Goal: Task Accomplishment & Management: Manage account settings

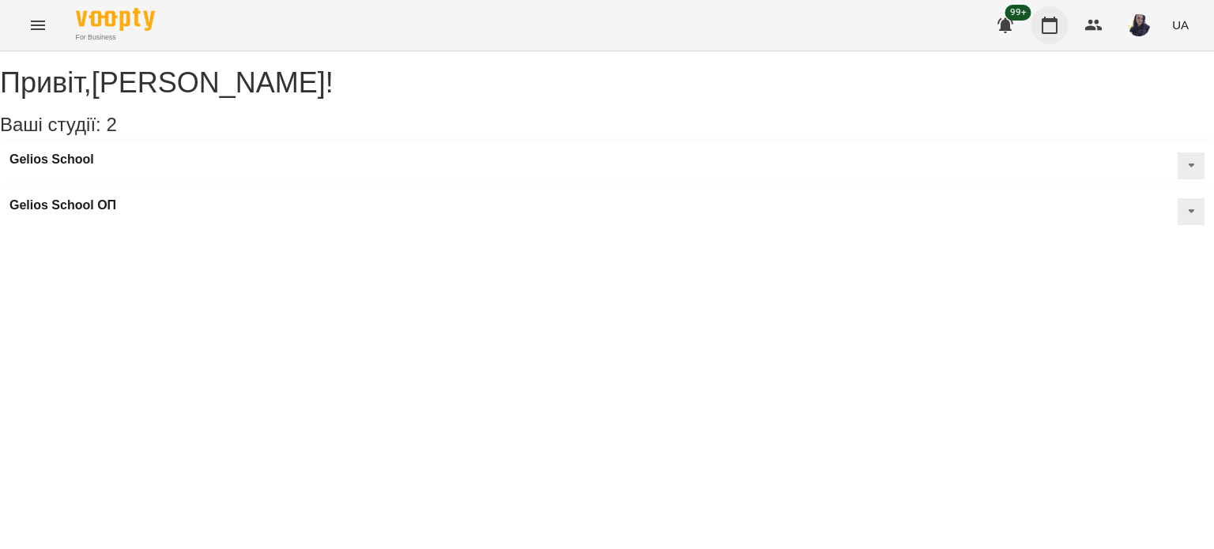
click at [1056, 31] on icon "button" at bounding box center [1049, 25] width 19 height 19
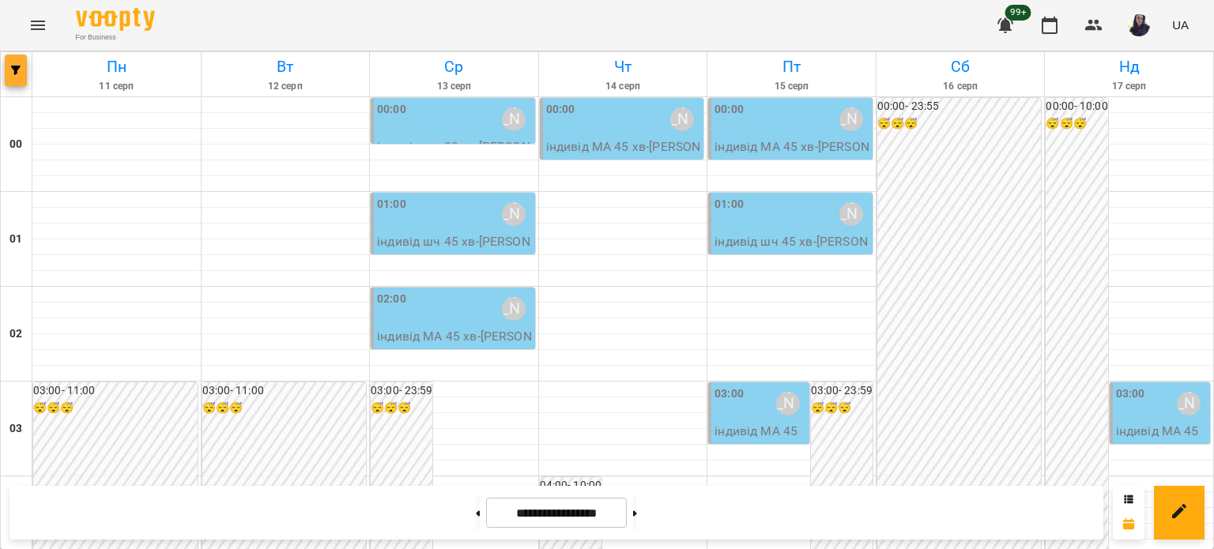
click at [14, 76] on button "button" at bounding box center [16, 71] width 22 height 32
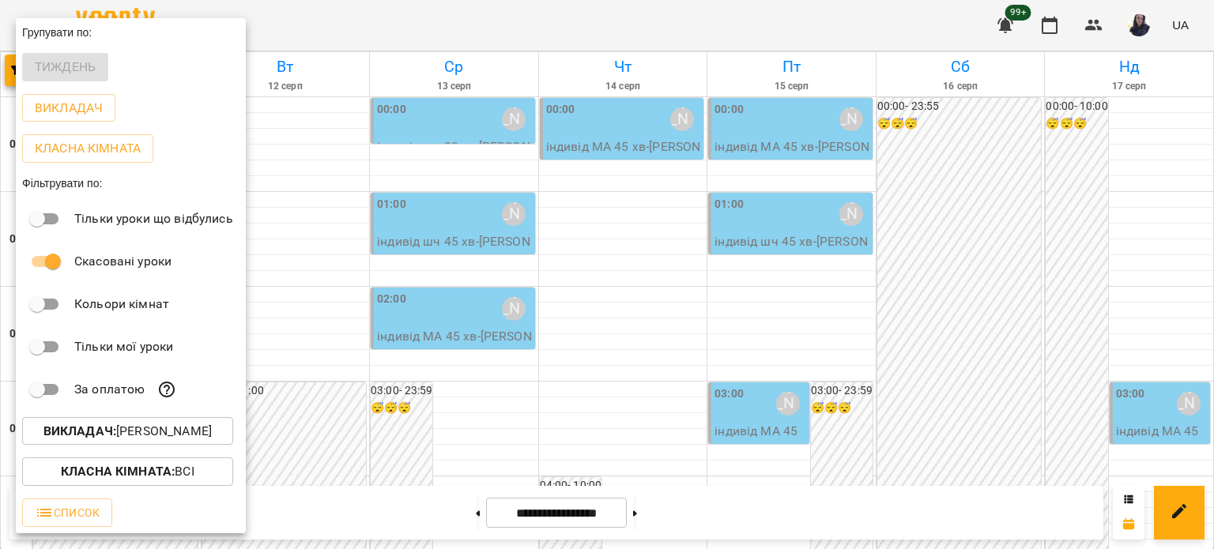
click at [135, 440] on p "Викладач : [PERSON_NAME]" at bounding box center [127, 431] width 168 height 19
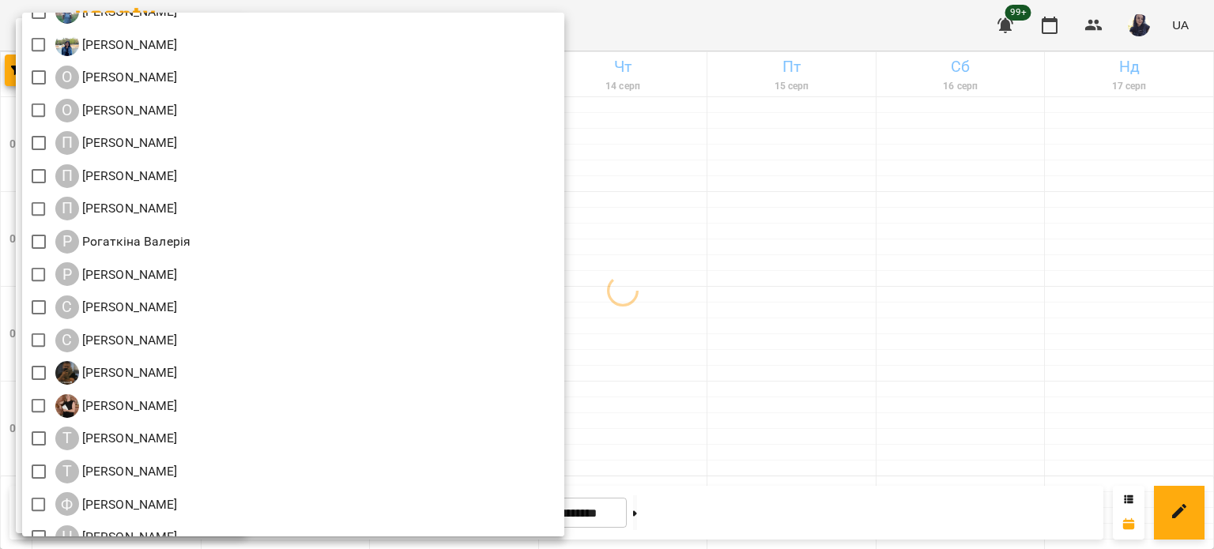
scroll to position [1746, 0]
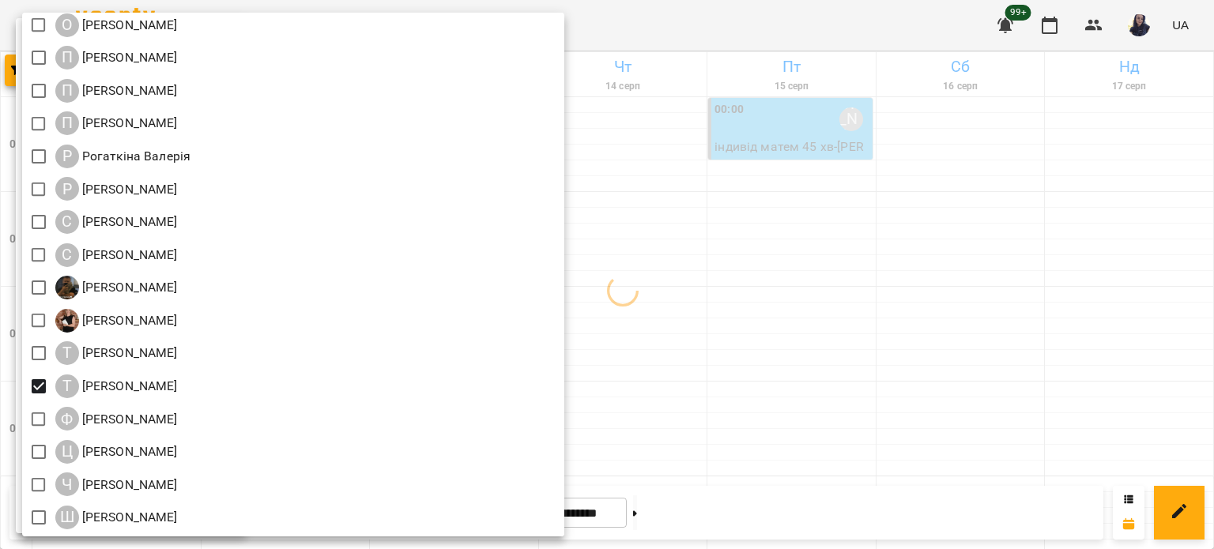
click at [737, 25] on div at bounding box center [607, 274] width 1214 height 549
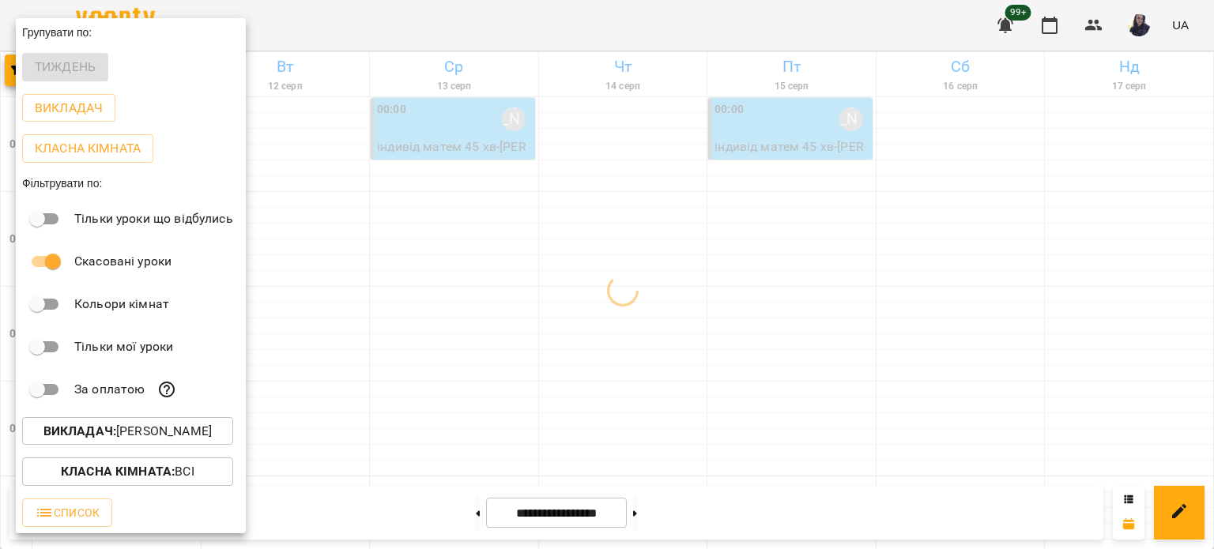
click at [737, 25] on div at bounding box center [607, 274] width 1214 height 549
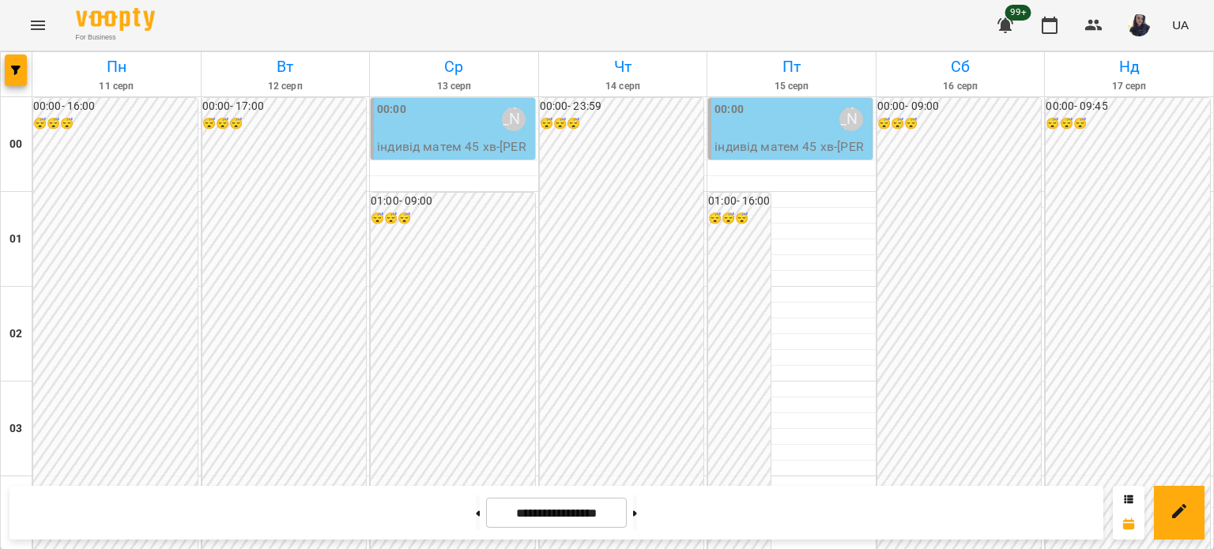
scroll to position [1581, 0]
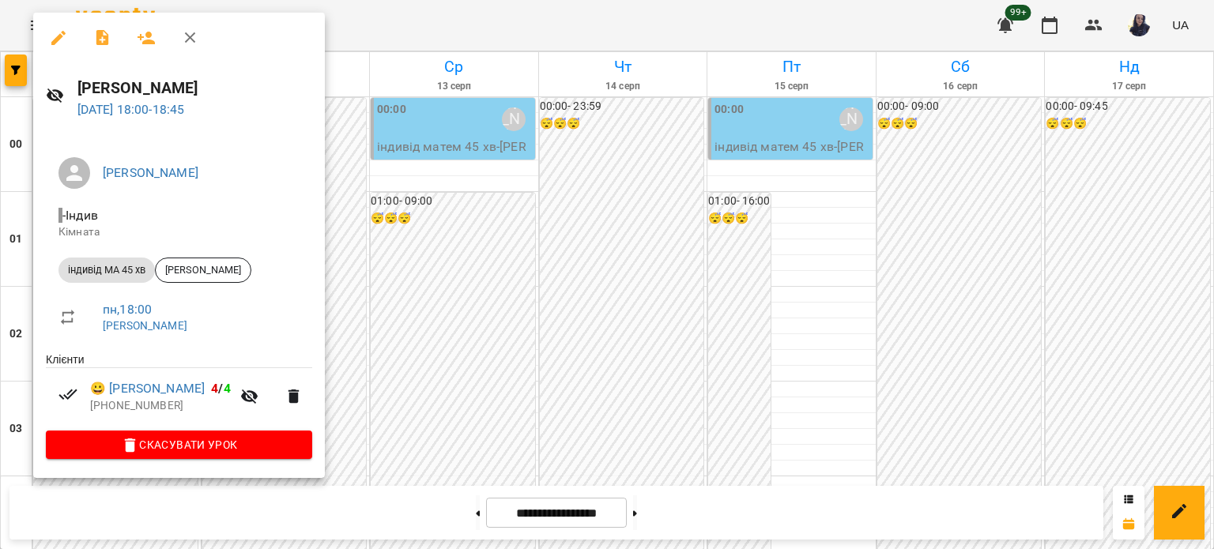
click at [47, 33] on button "button" at bounding box center [59, 38] width 38 height 38
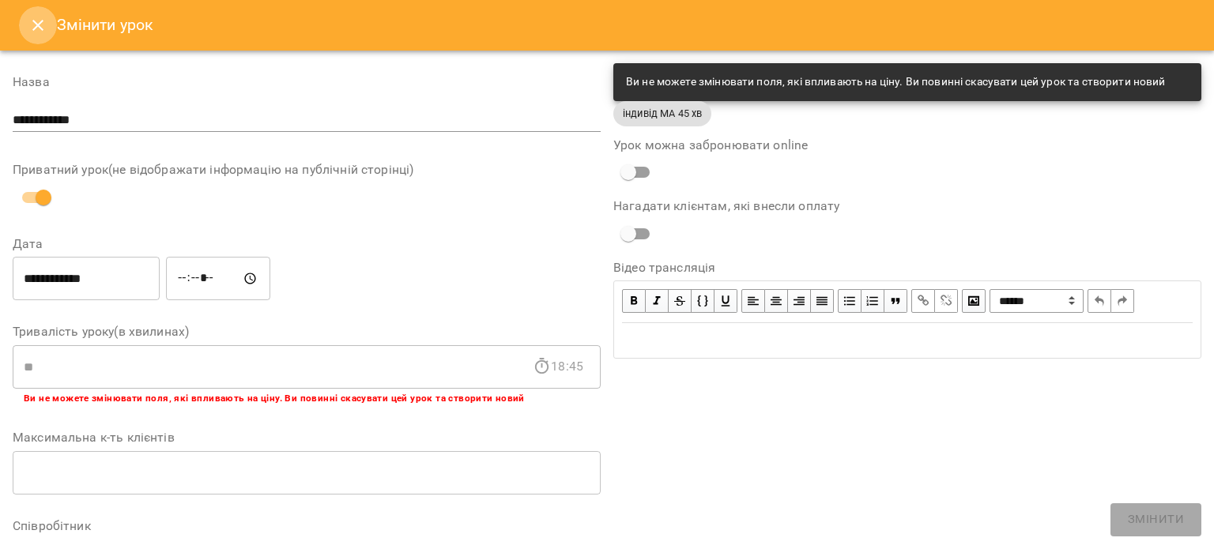
click at [32, 26] on icon "Close" at bounding box center [37, 25] width 19 height 19
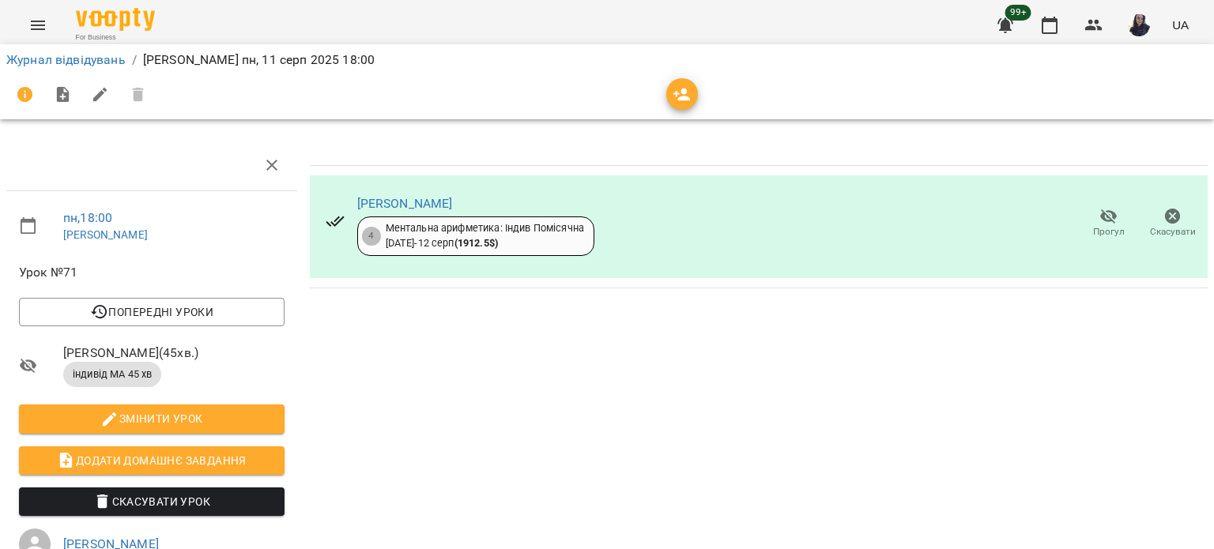
click at [1105, 208] on icon "button" at bounding box center [1109, 216] width 19 height 19
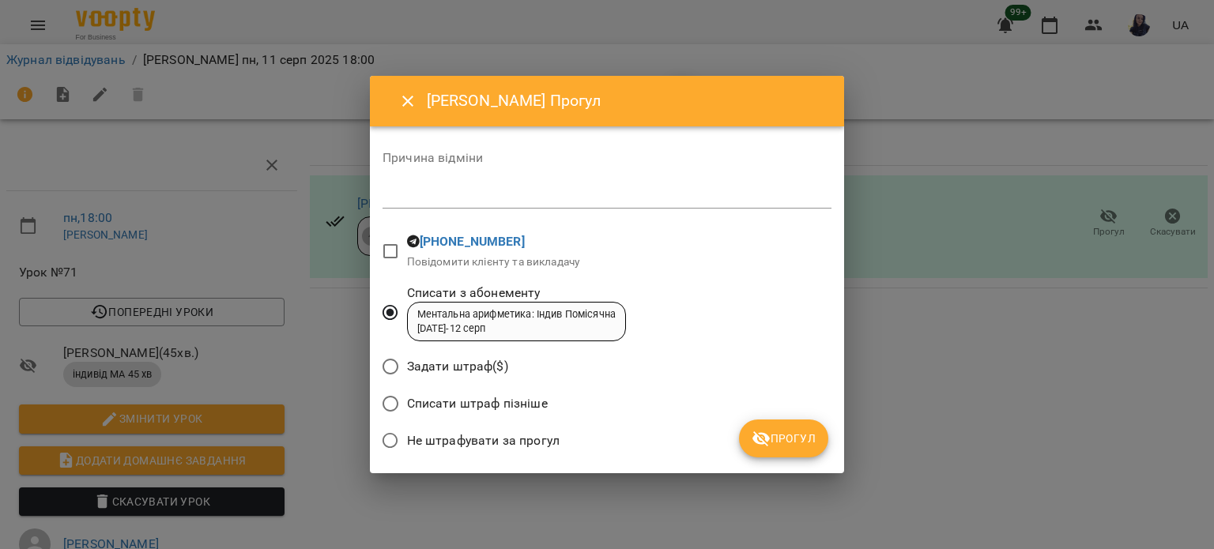
click at [777, 444] on span "Прогул" at bounding box center [784, 438] width 64 height 19
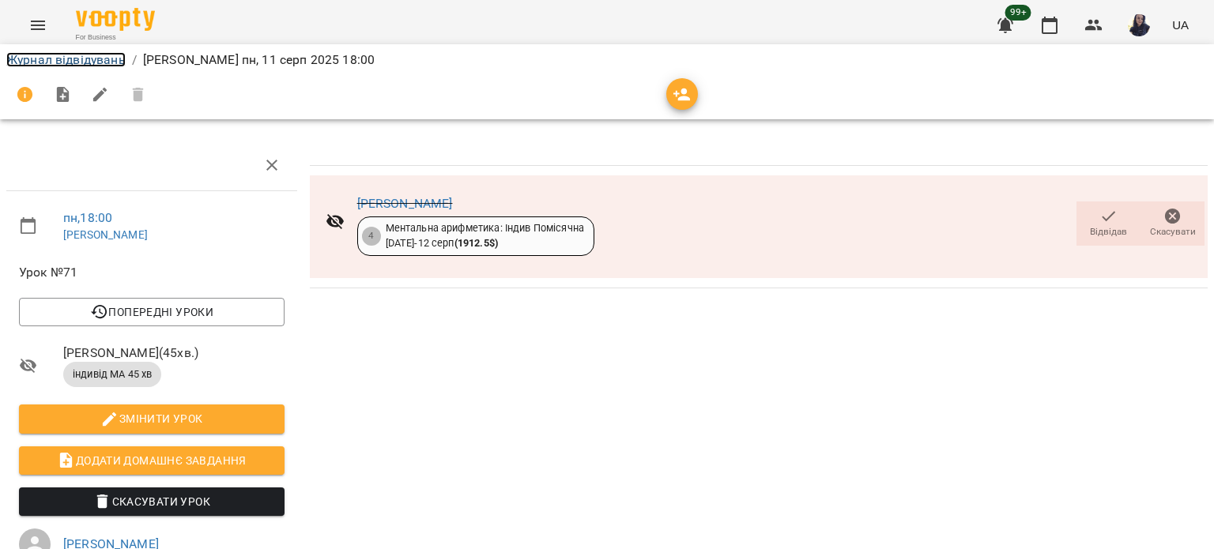
click at [49, 63] on link "Журнал відвідувань" at bounding box center [65, 59] width 119 height 15
